Goal: Transaction & Acquisition: Book appointment/travel/reservation

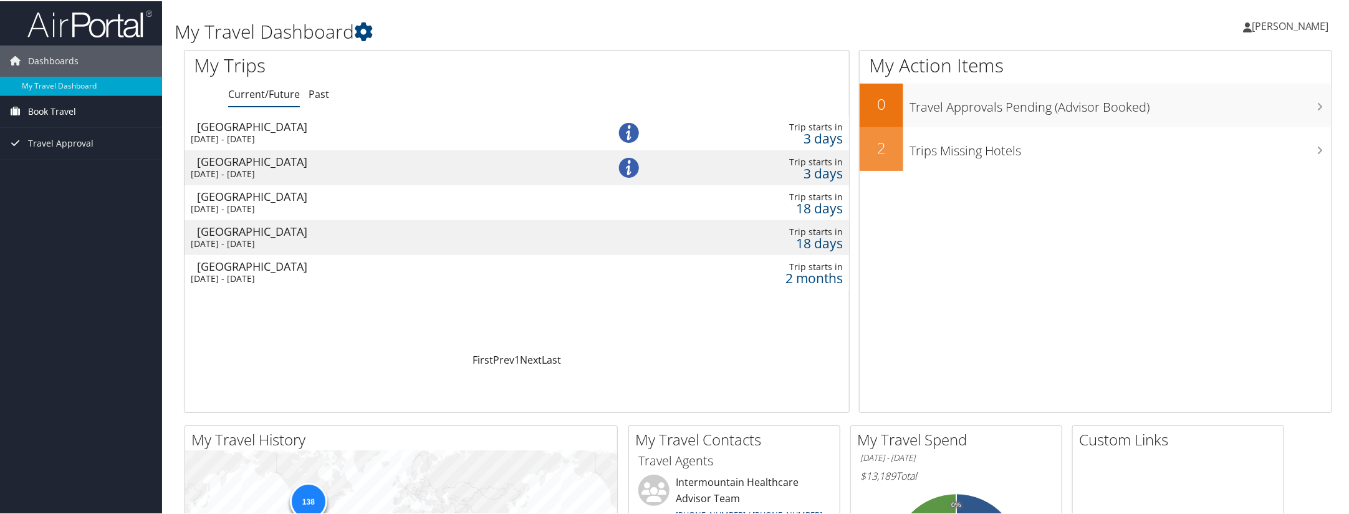
click at [37, 111] on span "Book Travel" at bounding box center [52, 110] width 48 height 31
click at [56, 151] on link "Book/Manage Online Trips" at bounding box center [81, 154] width 162 height 19
click at [65, 153] on link "Book/Manage Online Trips" at bounding box center [81, 154] width 162 height 19
